Goal: Transaction & Acquisition: Obtain resource

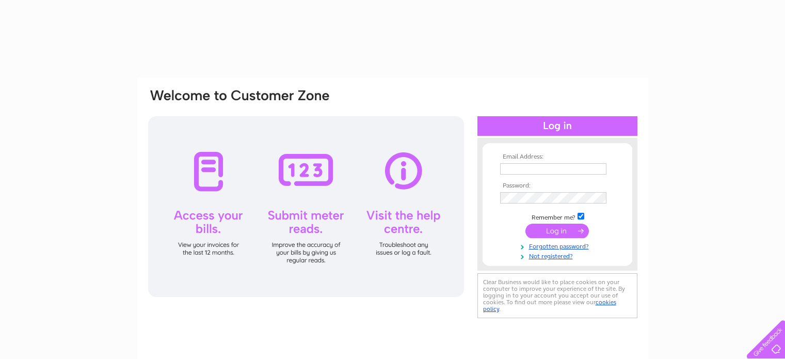
type input "nthfarmrise@gmail.com"
drag, startPoint x: 0, startPoint y: 0, endPoint x: 551, endPoint y: 227, distance: 595.9
click at [551, 227] on input "submit" at bounding box center [556, 230] width 63 height 14
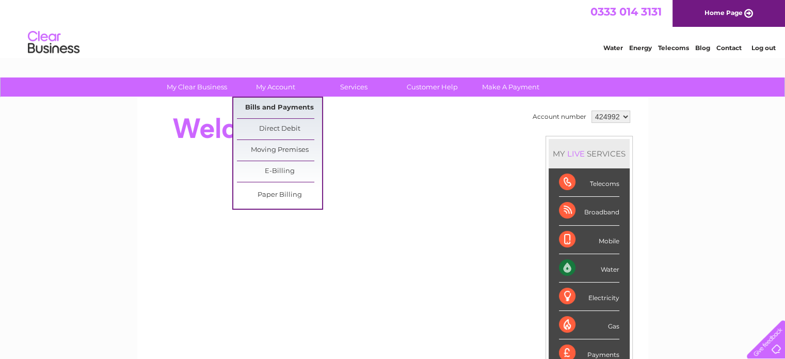
click at [270, 103] on link "Bills and Payments" at bounding box center [279, 108] width 85 height 21
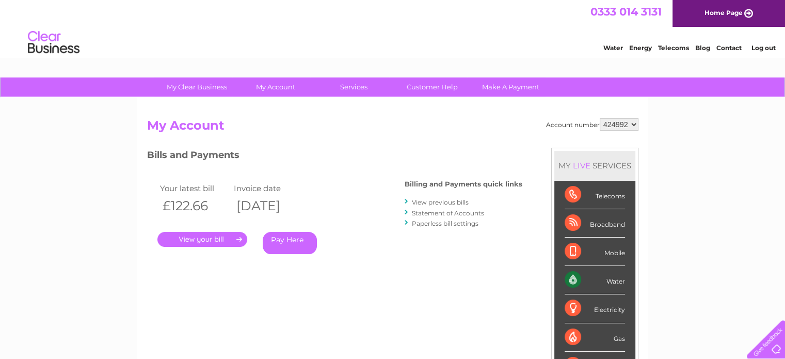
click at [193, 238] on link "." at bounding box center [202, 239] width 90 height 15
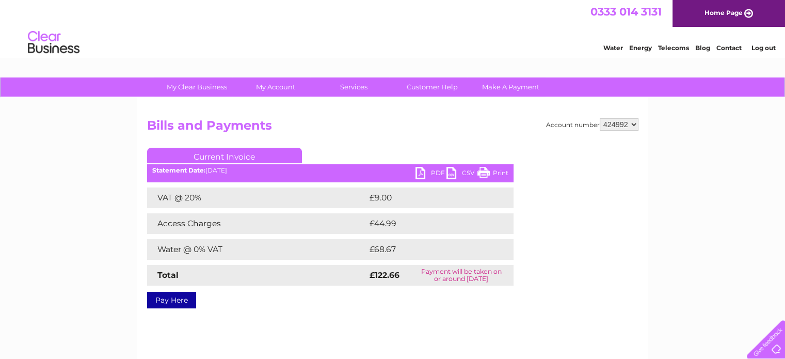
click at [417, 171] on link "PDF" at bounding box center [430, 174] width 31 height 15
